Goal: Information Seeking & Learning: Check status

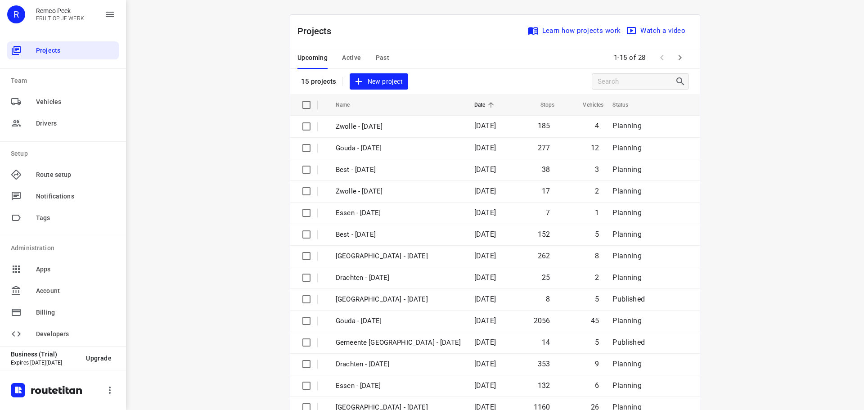
click at [346, 50] on button "Active" at bounding box center [351, 58] width 19 height 22
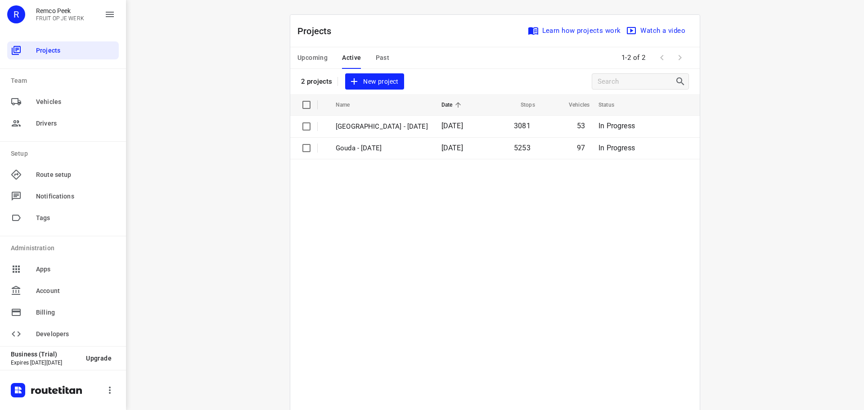
click at [316, 59] on span "Upcoming" at bounding box center [313, 57] width 30 height 11
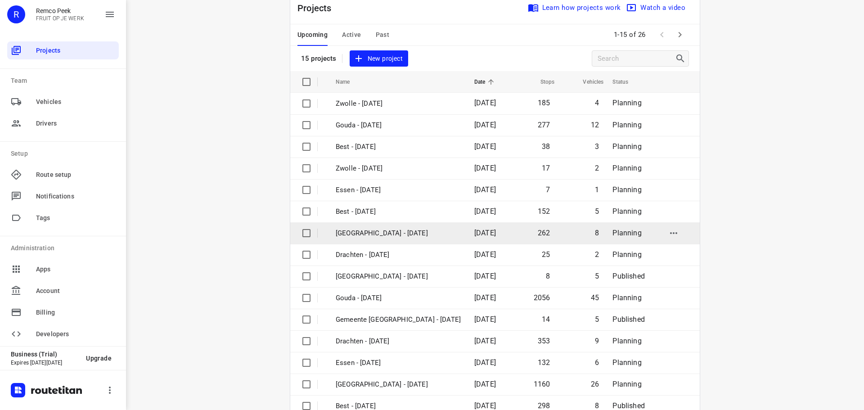
scroll to position [45, 0]
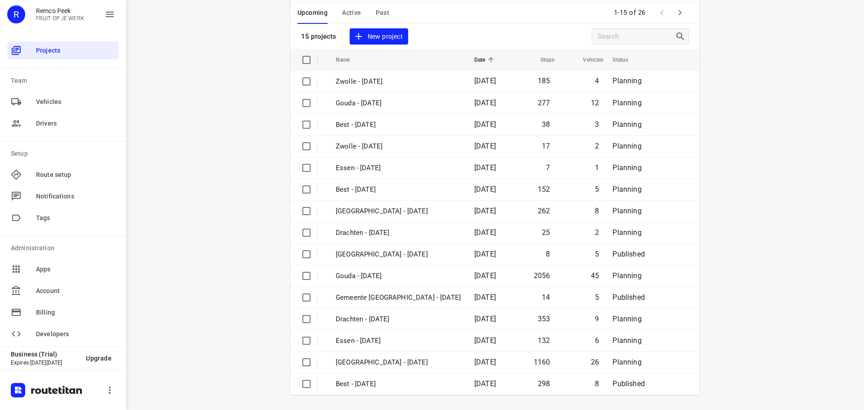
click at [679, 15] on icon "button" at bounding box center [680, 12] width 11 height 11
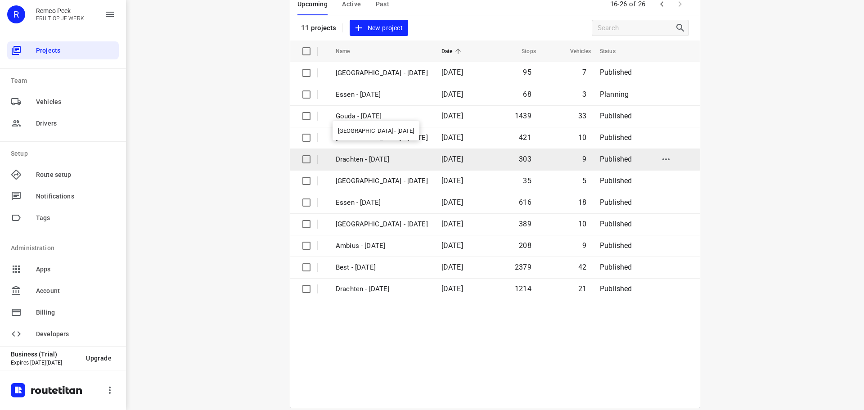
scroll to position [66, 0]
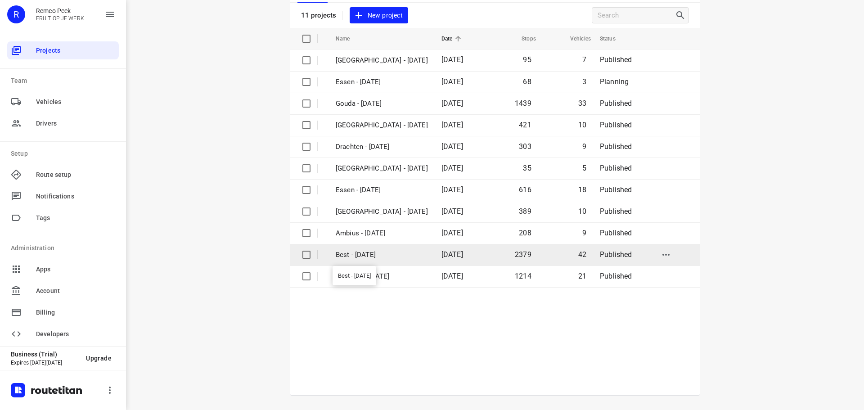
click at [368, 258] on p "Best - [DATE]" at bounding box center [382, 255] width 92 height 10
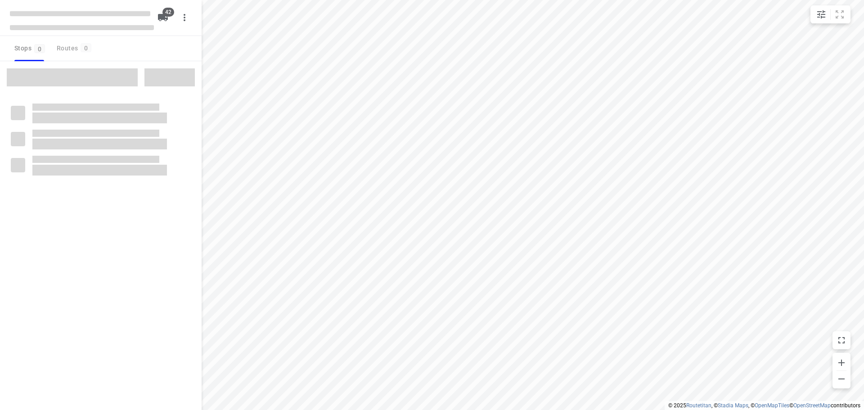
checkbox input "true"
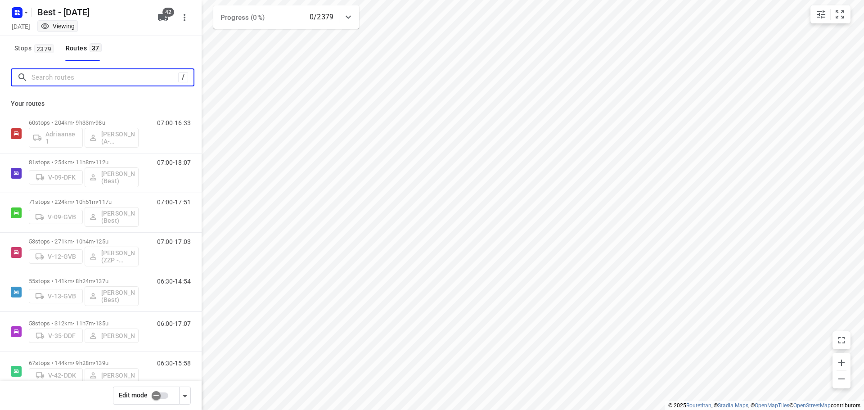
click at [117, 80] on input "Search routes" at bounding box center [105, 78] width 147 height 14
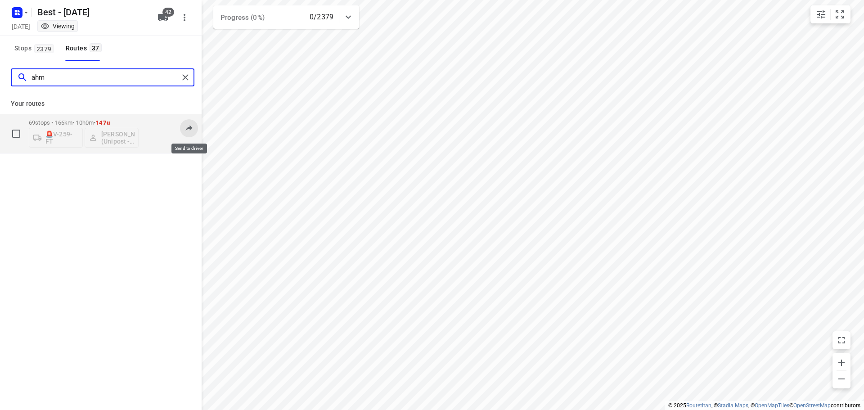
type input "ahm"
click at [185, 128] on icon at bounding box center [189, 127] width 9 height 9
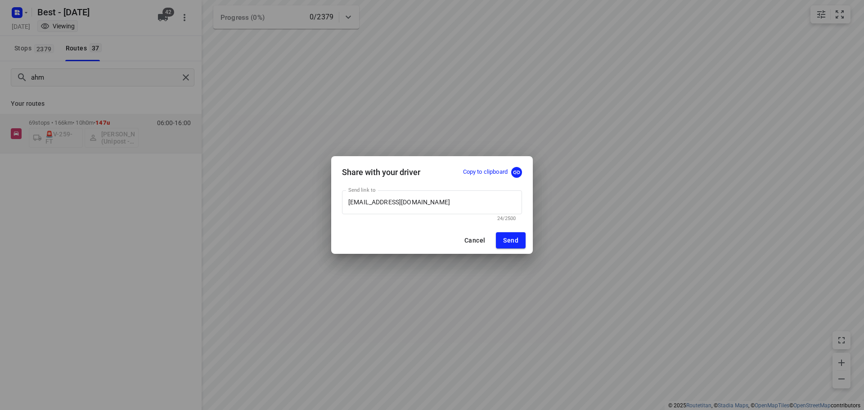
click at [493, 174] on p "Copy to clipboard" at bounding box center [485, 172] width 45 height 9
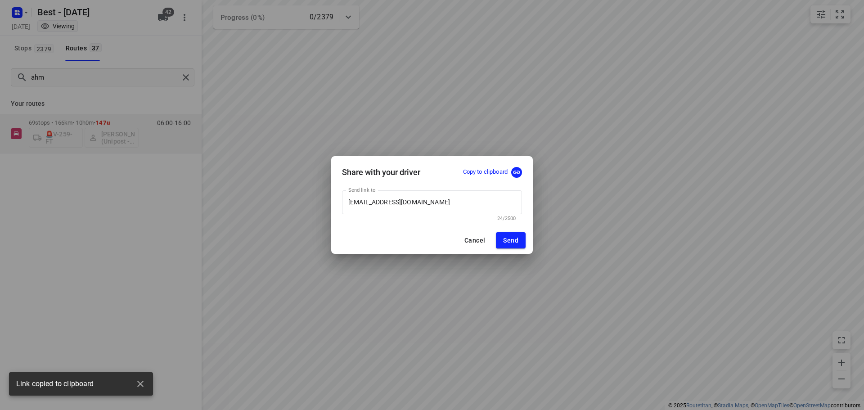
click at [505, 172] on p "Copy to clipboard" at bounding box center [485, 172] width 45 height 9
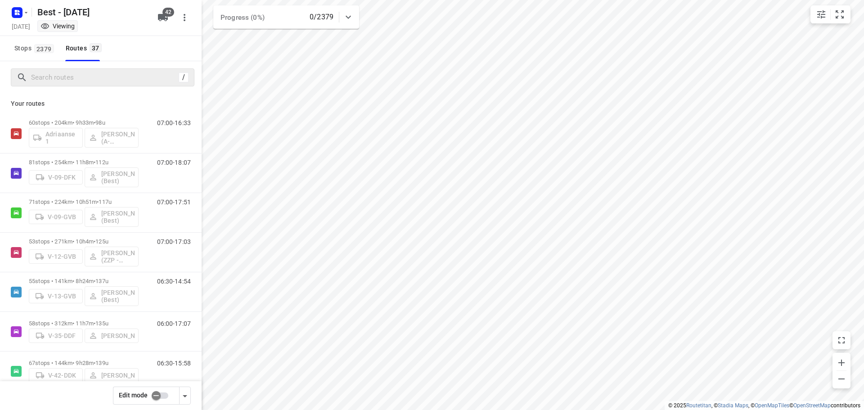
click at [80, 85] on div "/" at bounding box center [103, 77] width 184 height 18
click at [73, 81] on input "Search routes" at bounding box center [105, 78] width 147 height 14
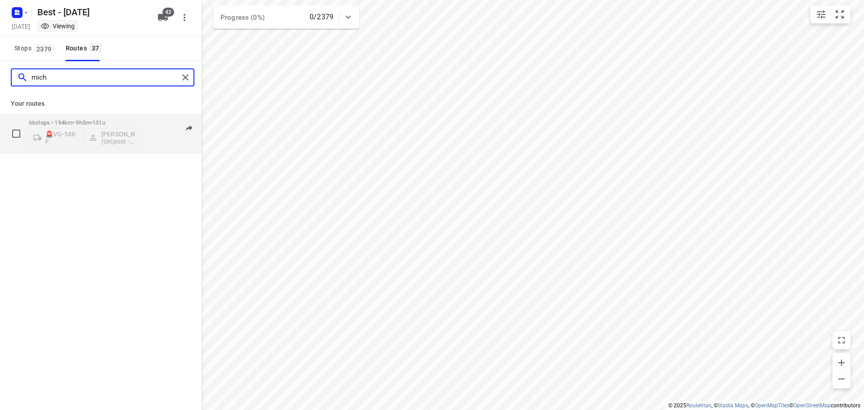
type input "mich"
click at [102, 137] on div "🚨VG-548-F [PERSON_NAME] (Unipost - Best - ZZP)" at bounding box center [84, 137] width 110 height 22
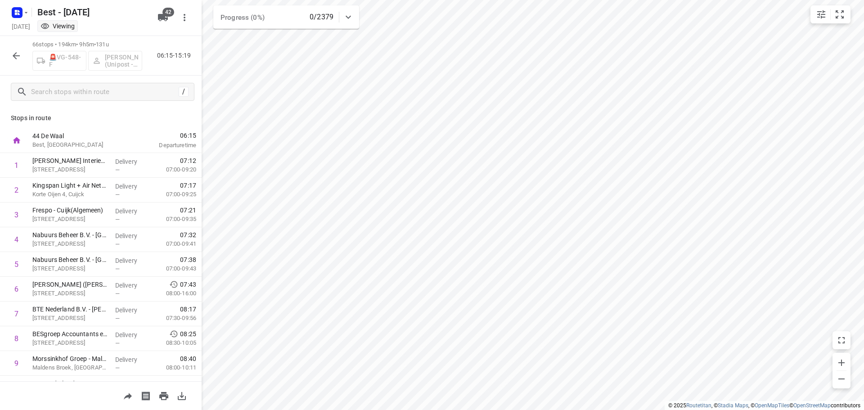
click at [16, 58] on icon "button" at bounding box center [16, 55] width 11 height 11
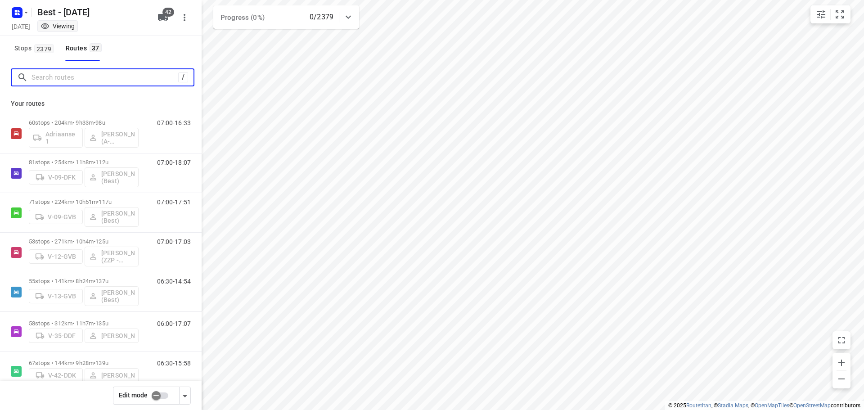
click at [73, 75] on input "Search routes" at bounding box center [105, 78] width 147 height 14
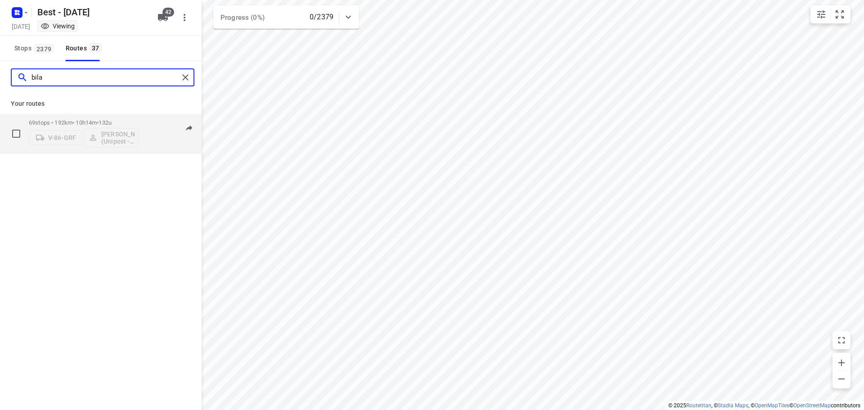
type input "bila"
click at [62, 124] on p "69 stops • 192km • 10h14m • 132u" at bounding box center [84, 122] width 110 height 7
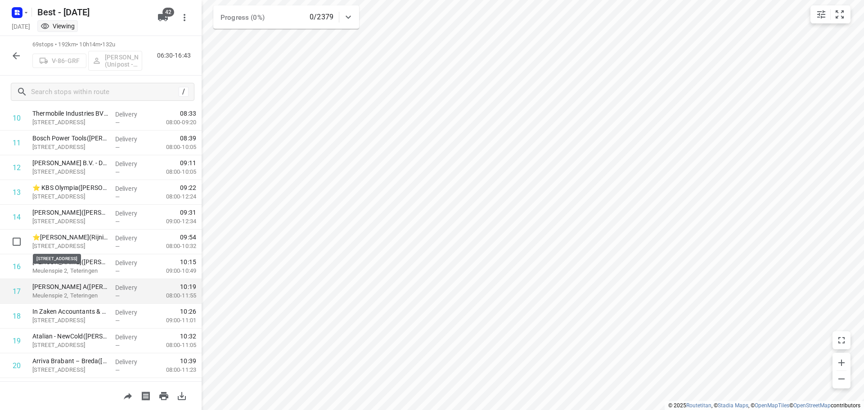
scroll to position [315, 0]
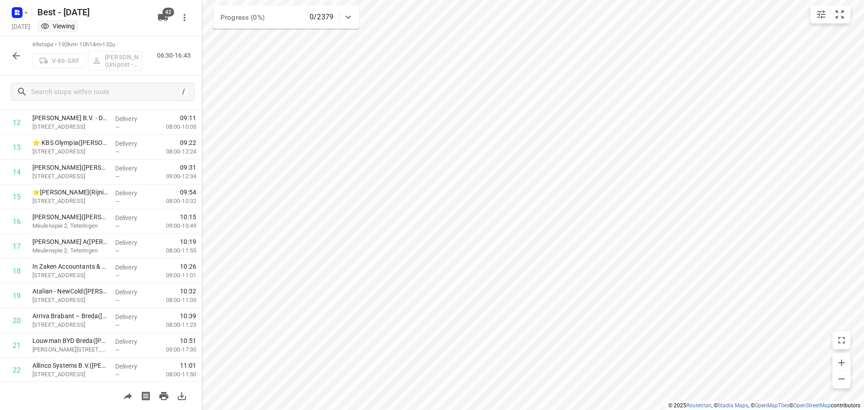
click at [12, 54] on icon "button" at bounding box center [16, 55] width 11 height 11
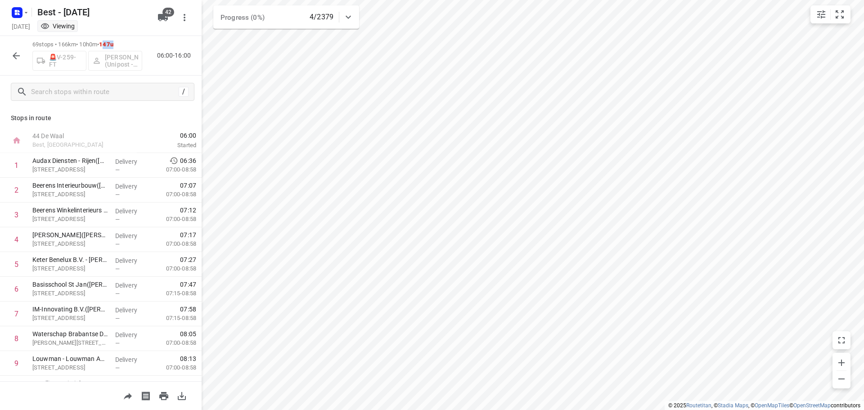
drag, startPoint x: 114, startPoint y: 47, endPoint x: 136, endPoint y: 48, distance: 21.2
click at [136, 48] on p "69 stops • 166km • 10h0m • 147u" at bounding box center [87, 45] width 110 height 9
click at [37, 45] on p "60 stops • 180km • 9h43m • 106u" at bounding box center [87, 45] width 110 height 9
click at [15, 60] on icon "button" at bounding box center [16, 55] width 11 height 11
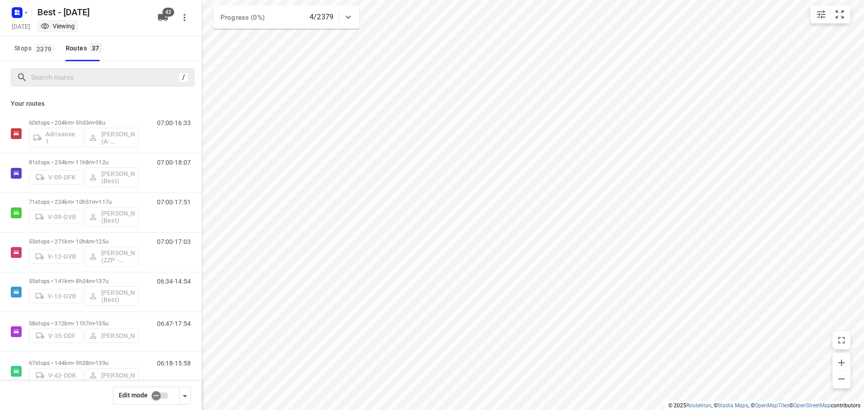
click at [68, 69] on div "/" at bounding box center [103, 77] width 184 height 18
click at [74, 77] on input "Search routes" at bounding box center [113, 78] width 162 height 14
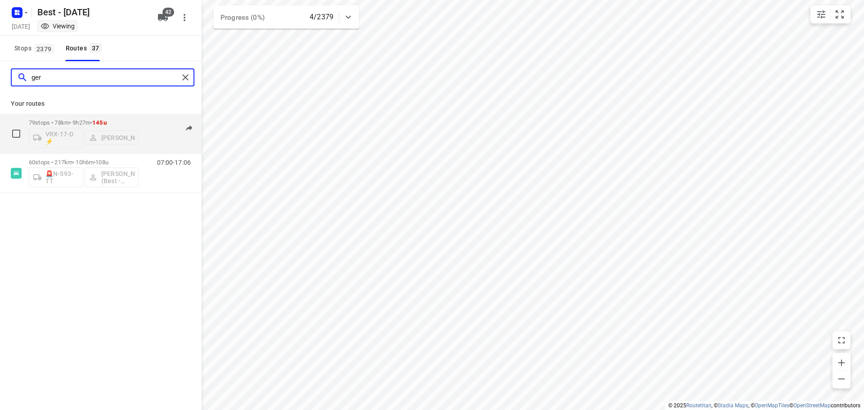
type input "ger"
click at [154, 136] on div "07:00-16:26" at bounding box center [168, 135] width 45 height 33
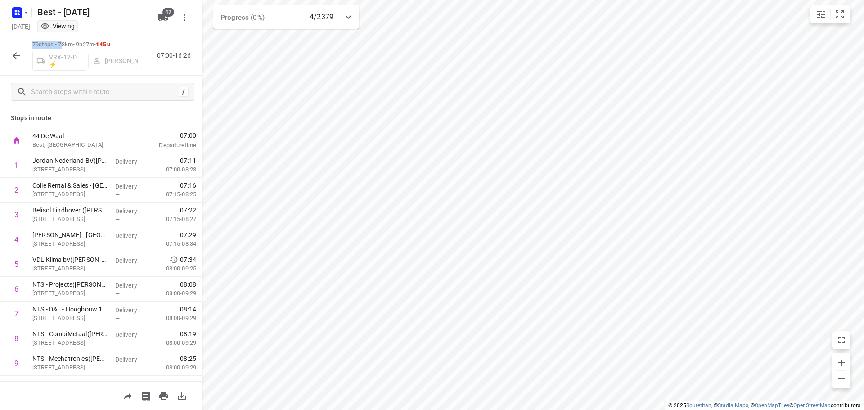
drag, startPoint x: 33, startPoint y: 46, endPoint x: 65, endPoint y: 38, distance: 32.7
click at [65, 38] on div "79 stops • 78km • 9h27m • 145u VRX-17-D ⚡ [PERSON_NAME] 07:00-16:26" at bounding box center [101, 56] width 202 height 40
click at [14, 56] on icon "button" at bounding box center [16, 55] width 7 height 7
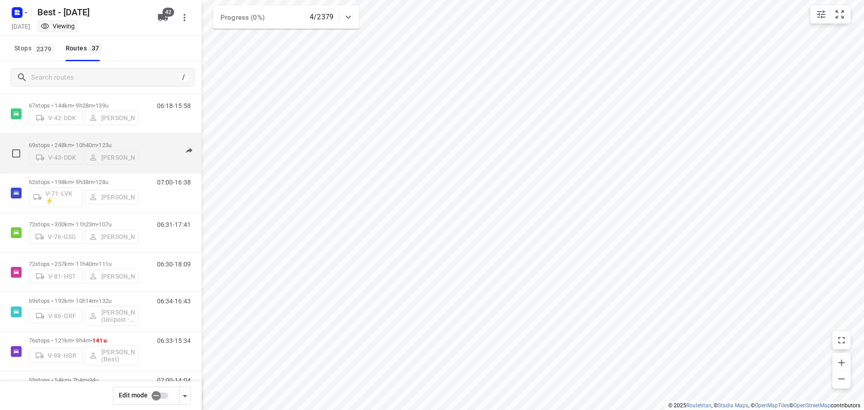
scroll to position [270, 0]
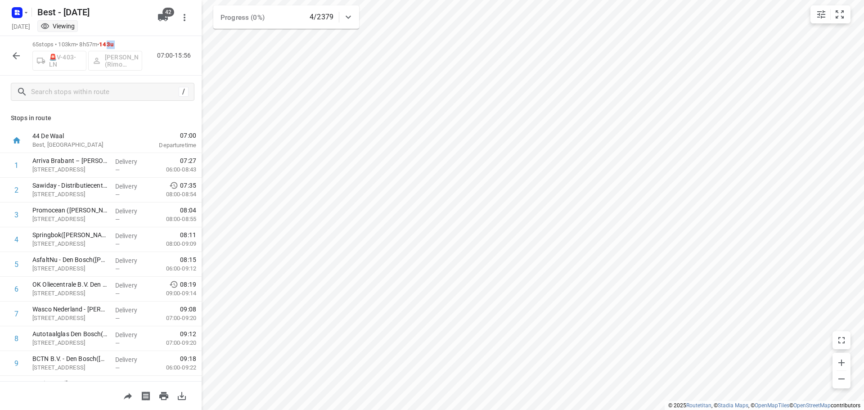
drag, startPoint x: 114, startPoint y: 46, endPoint x: 152, endPoint y: 42, distance: 37.5
click at [152, 42] on div "65 stops • 103km • 8h57m • 143u 🚨V-403-LN [PERSON_NAME] (Rimo Logistics - Best …" at bounding box center [101, 56] width 202 height 40
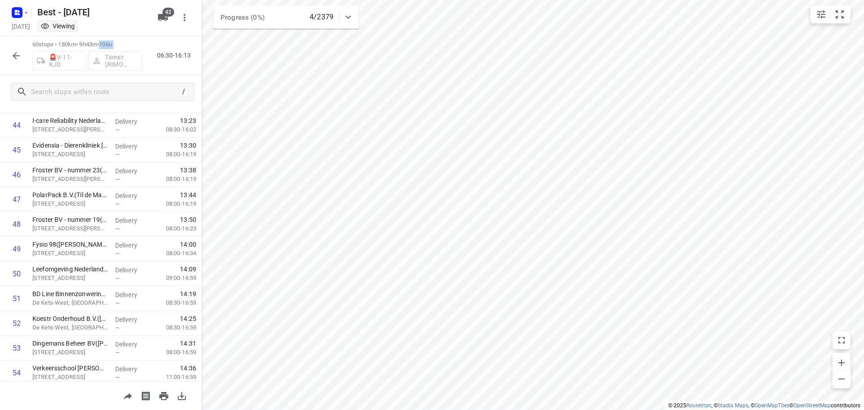
scroll to position [1125, 0]
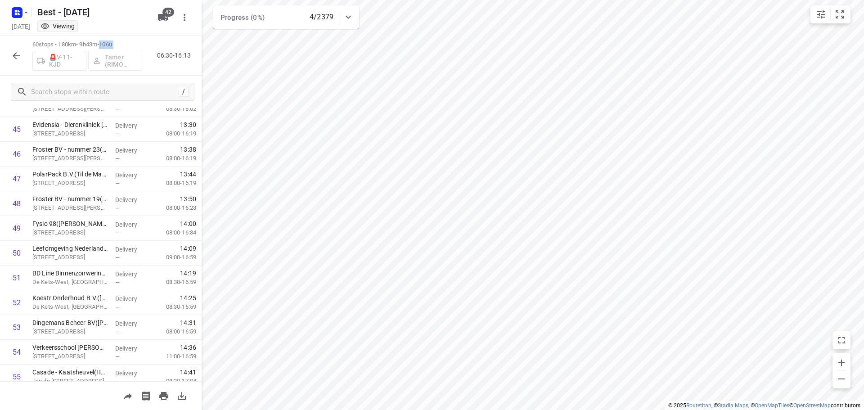
click at [16, 55] on icon "button" at bounding box center [16, 55] width 7 height 7
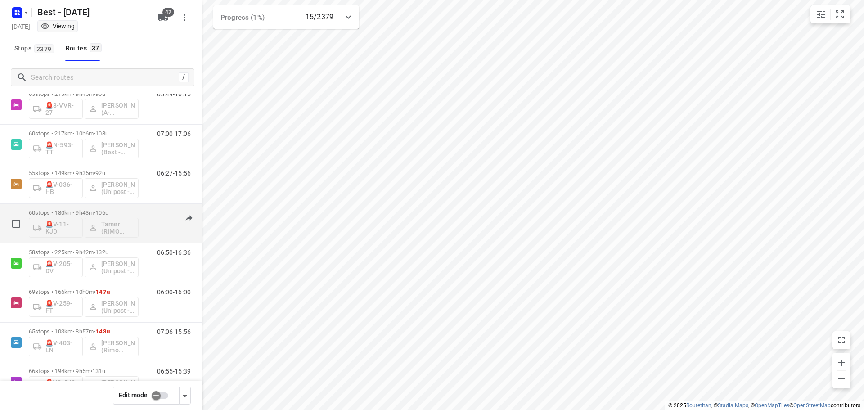
scroll to position [1080, 0]
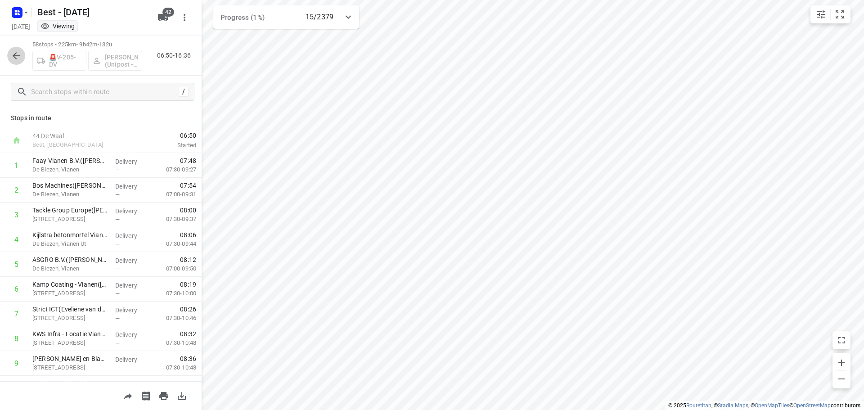
click at [15, 55] on icon "button" at bounding box center [16, 55] width 11 height 11
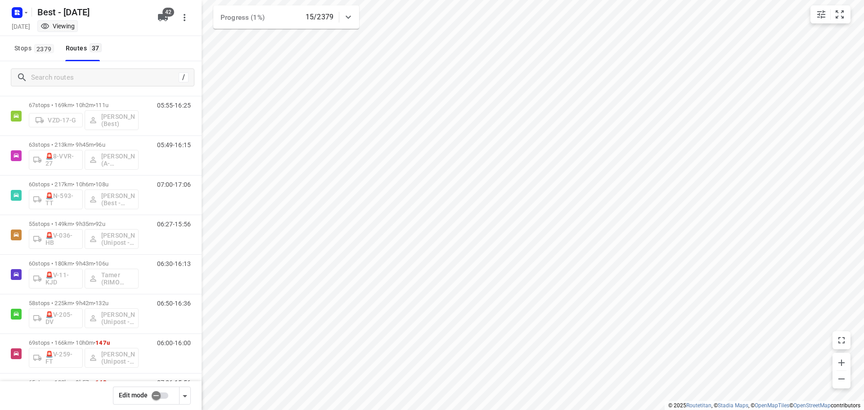
scroll to position [1207, 0]
